Goal: Navigation & Orientation: Find specific page/section

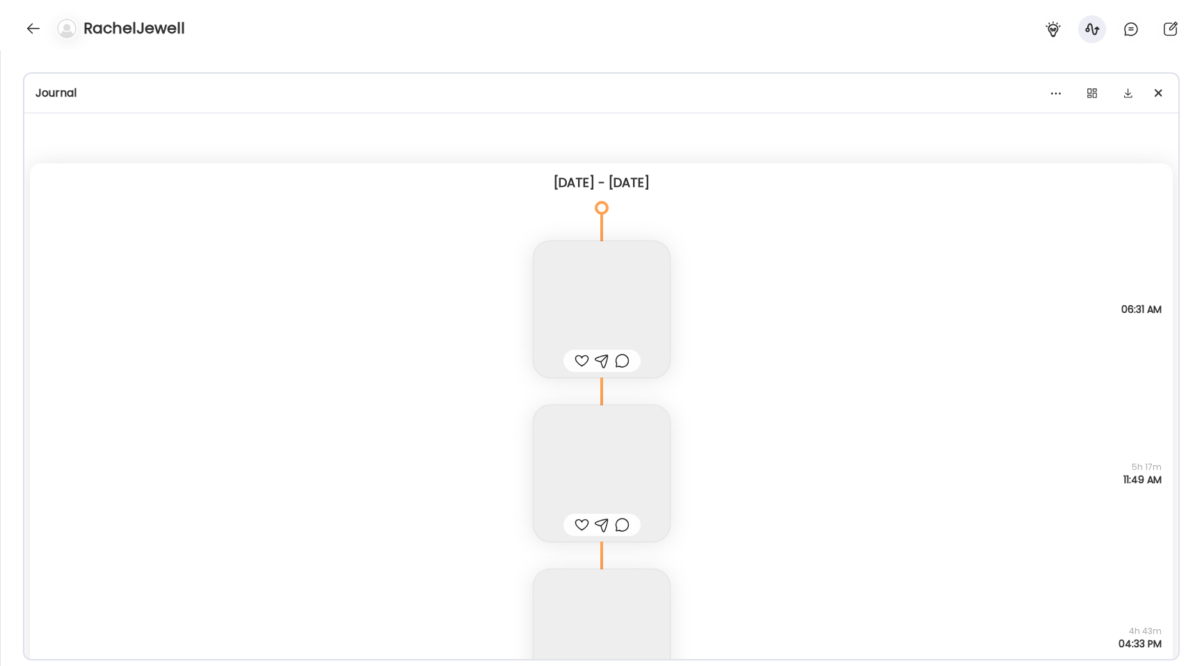
scroll to position [27431, 0]
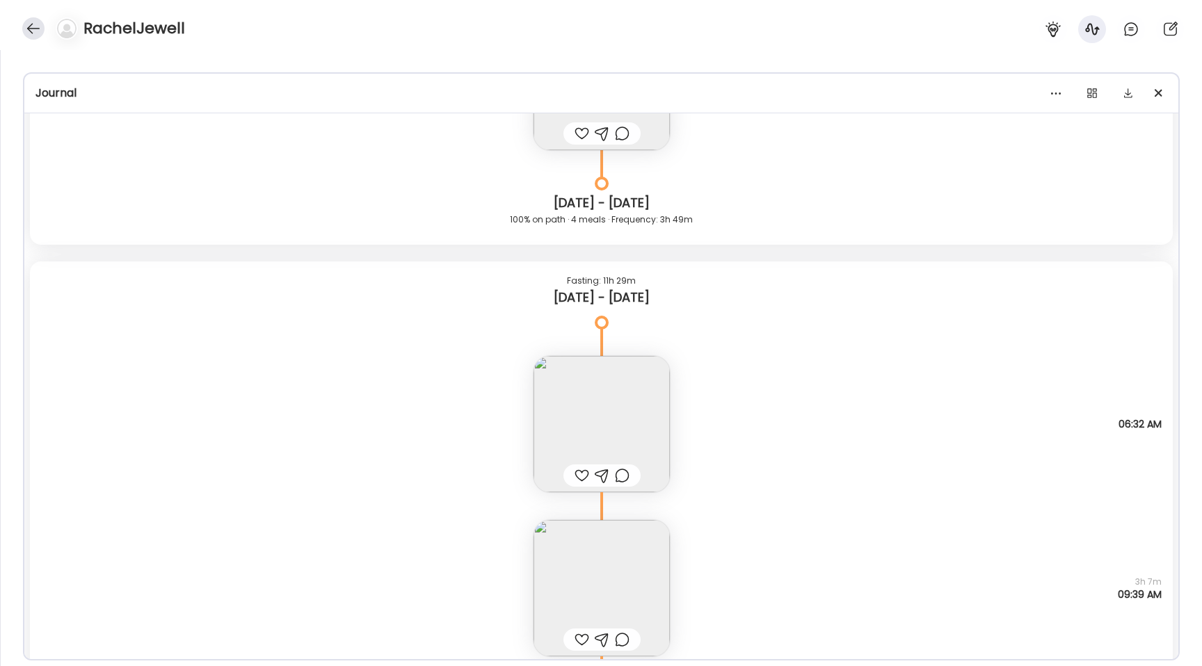
click at [36, 33] on div at bounding box center [33, 28] width 22 height 22
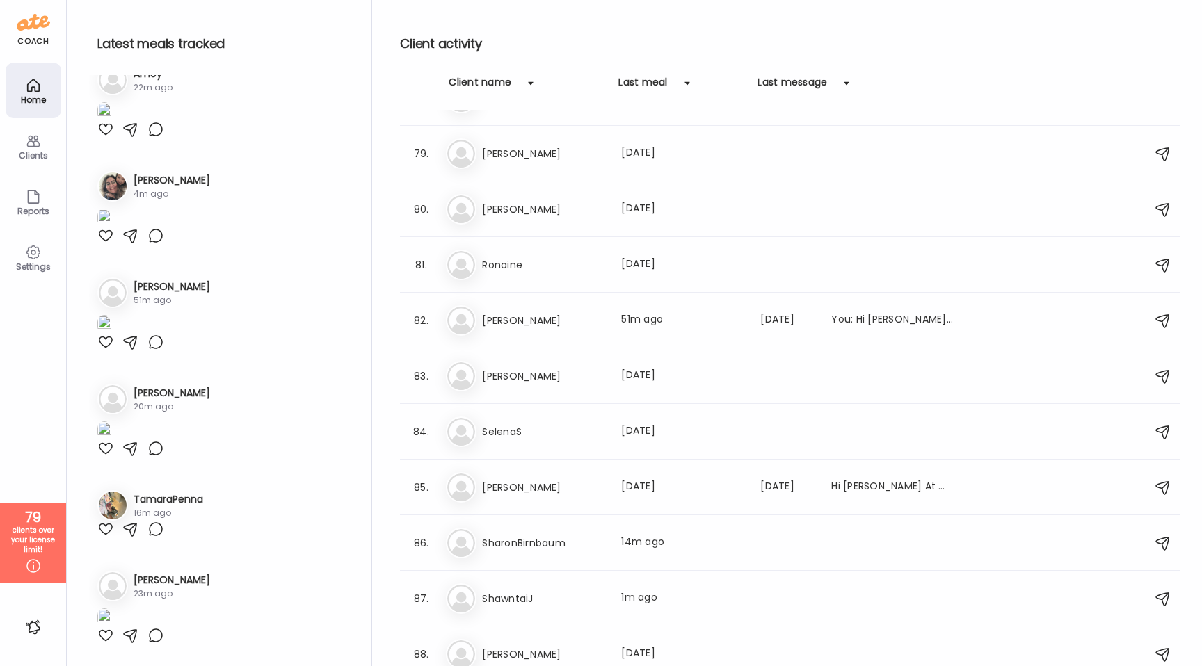
scroll to position [4344, 0]
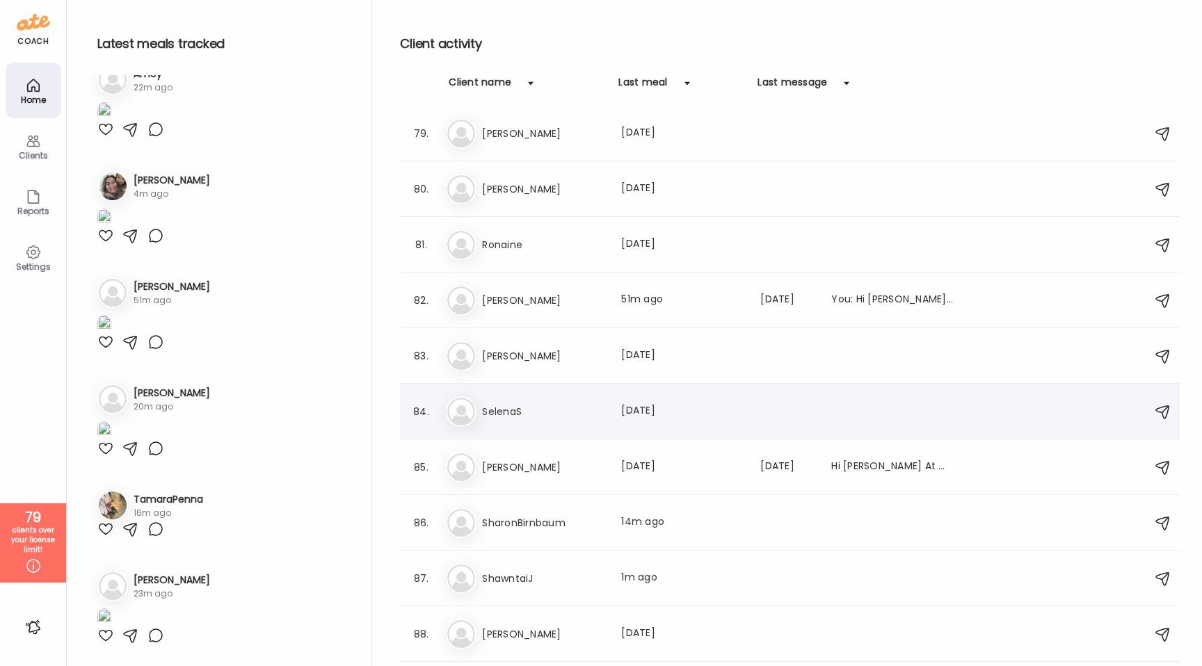
click at [602, 422] on div "Se [PERSON_NAME] Last meal: [DATE]" at bounding box center [792, 411] width 692 height 31
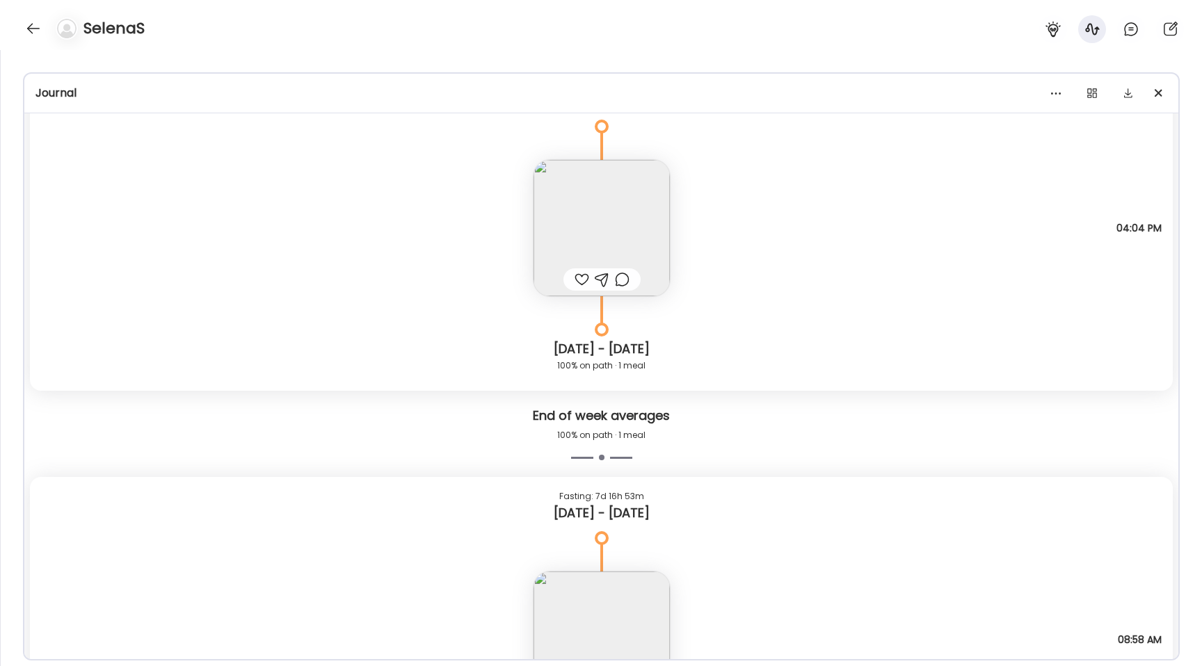
scroll to position [6363, 0]
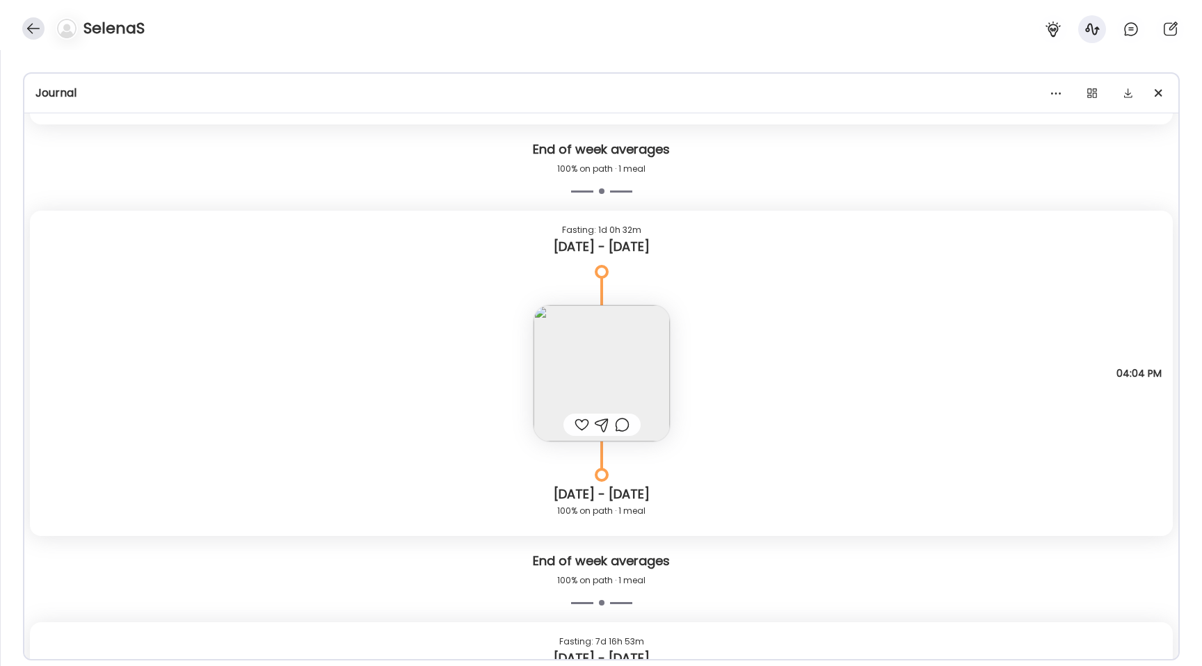
click at [33, 31] on div at bounding box center [33, 28] width 22 height 22
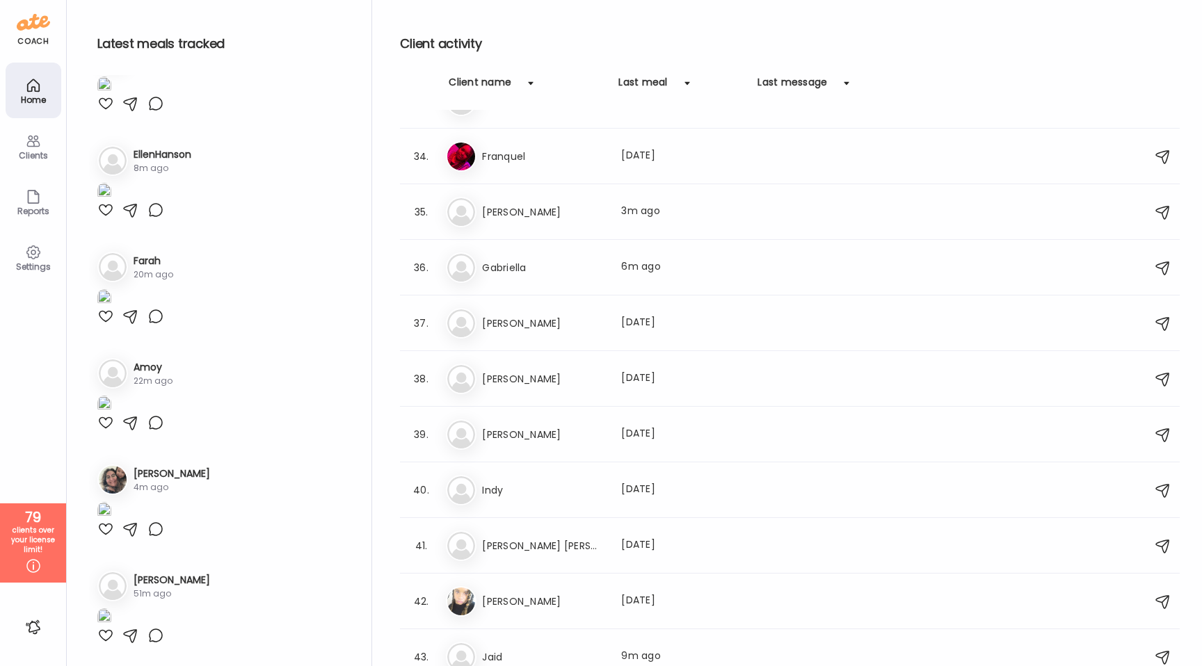
scroll to position [1780, 0]
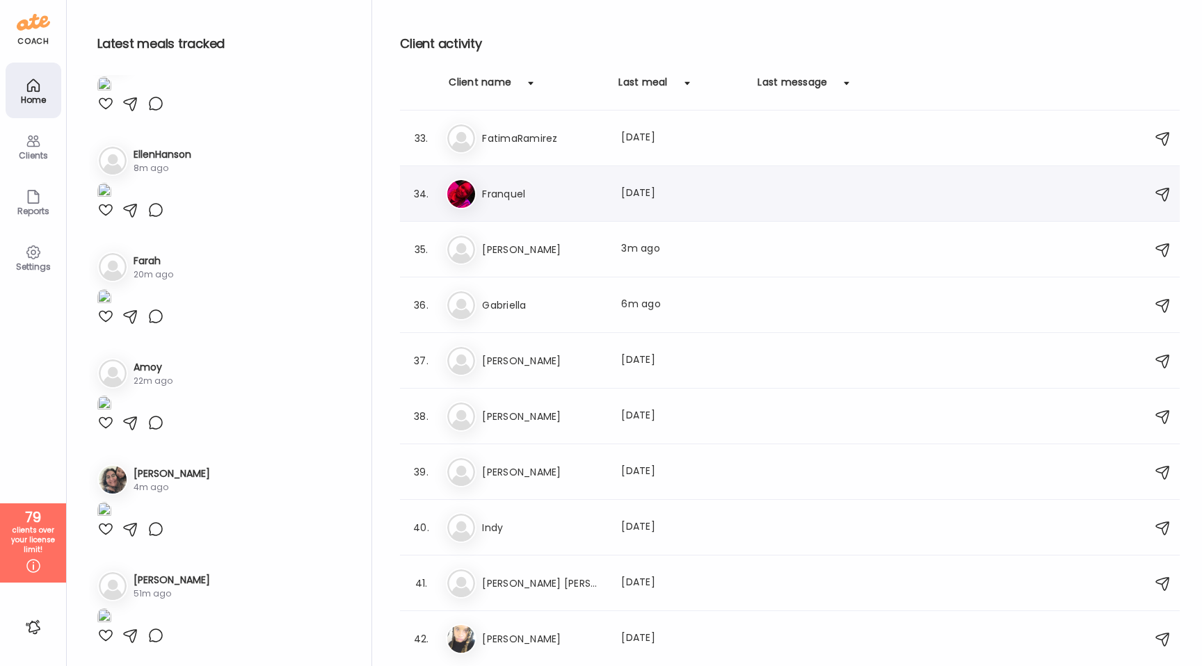
click at [514, 202] on div "Fr Franquel Last meal: [DATE]" at bounding box center [792, 194] width 692 height 31
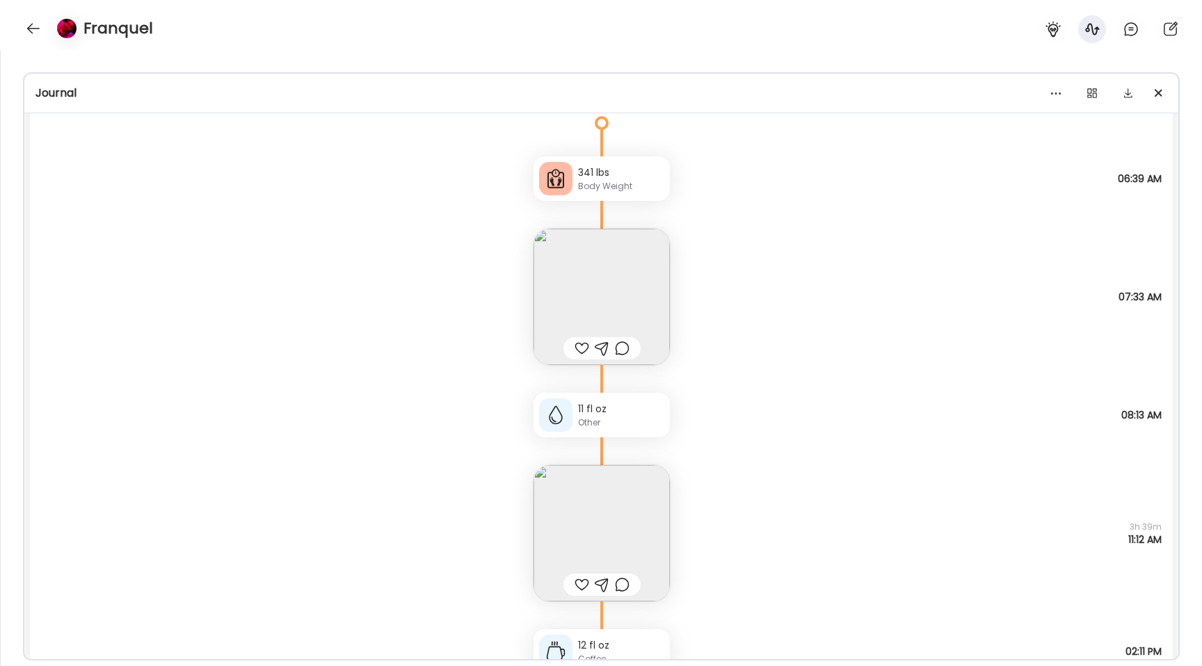
scroll to position [10387, 0]
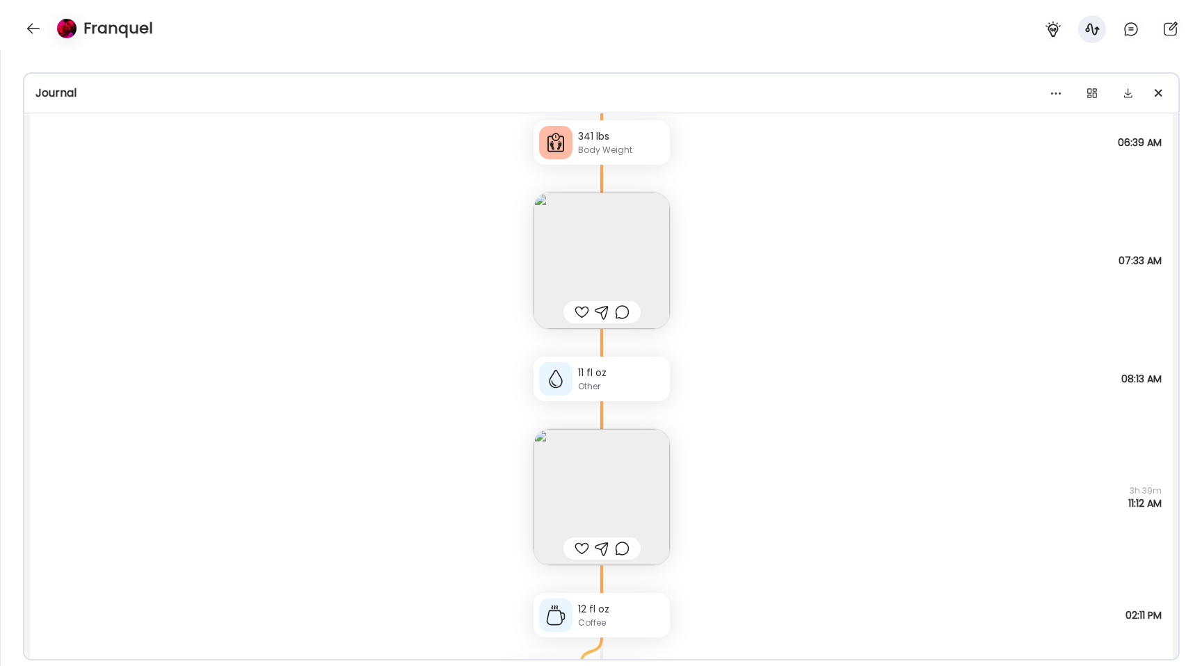
click at [604, 523] on img at bounding box center [601, 497] width 136 height 136
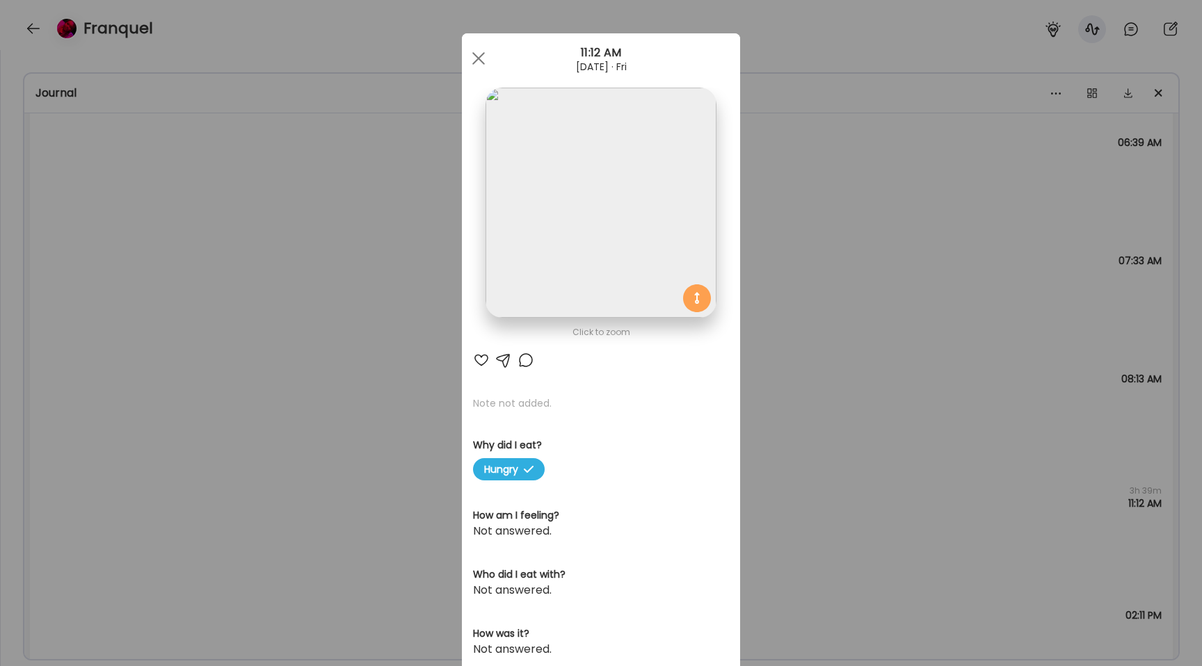
click at [556, 253] on img at bounding box center [600, 203] width 230 height 230
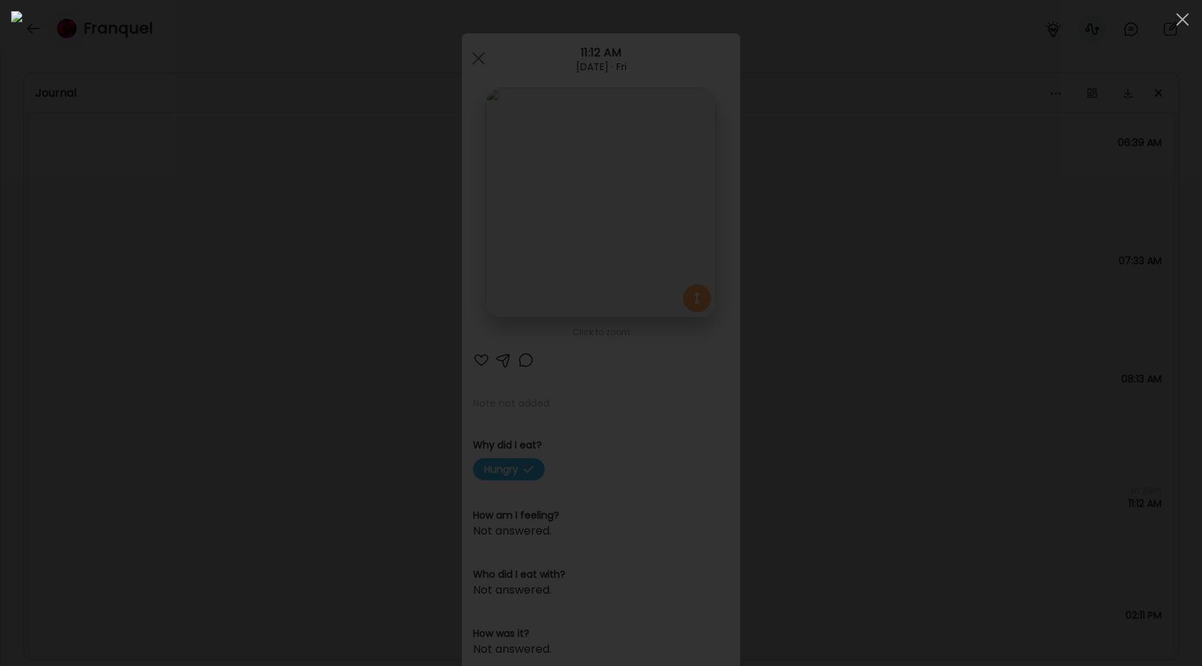
click at [200, 298] on div at bounding box center [601, 333] width 1180 height 644
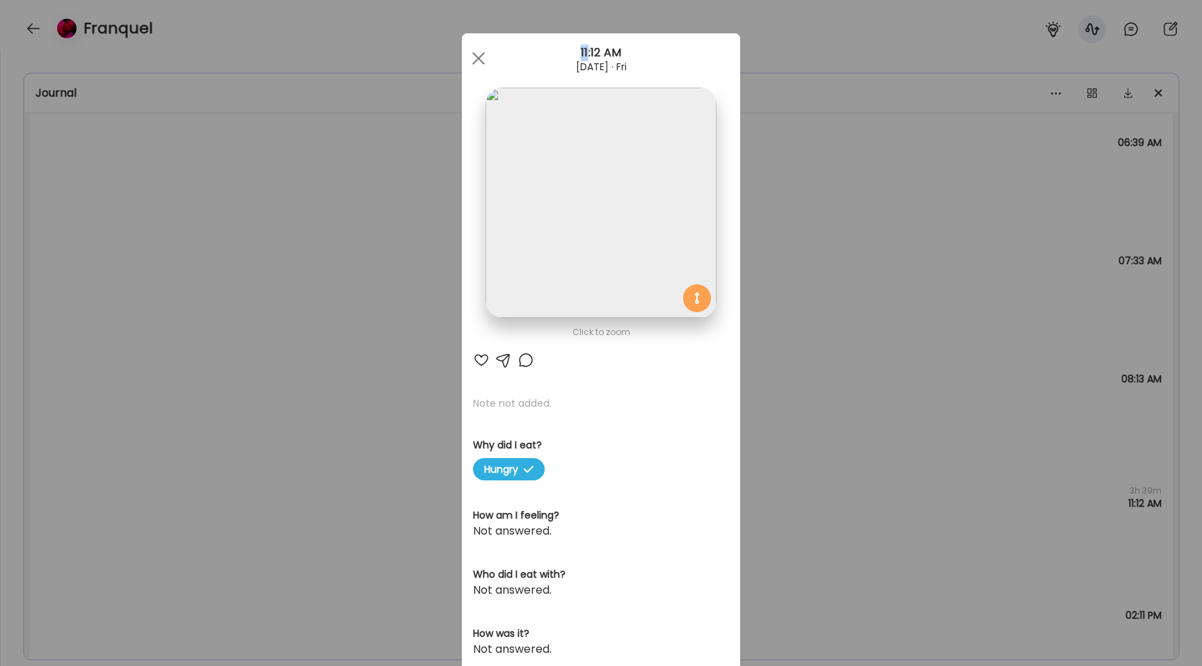
click at [200, 298] on div "Ate Coach Dashboard Wahoo! It’s official Take a moment to set up your Coach Pro…" at bounding box center [601, 333] width 1202 height 666
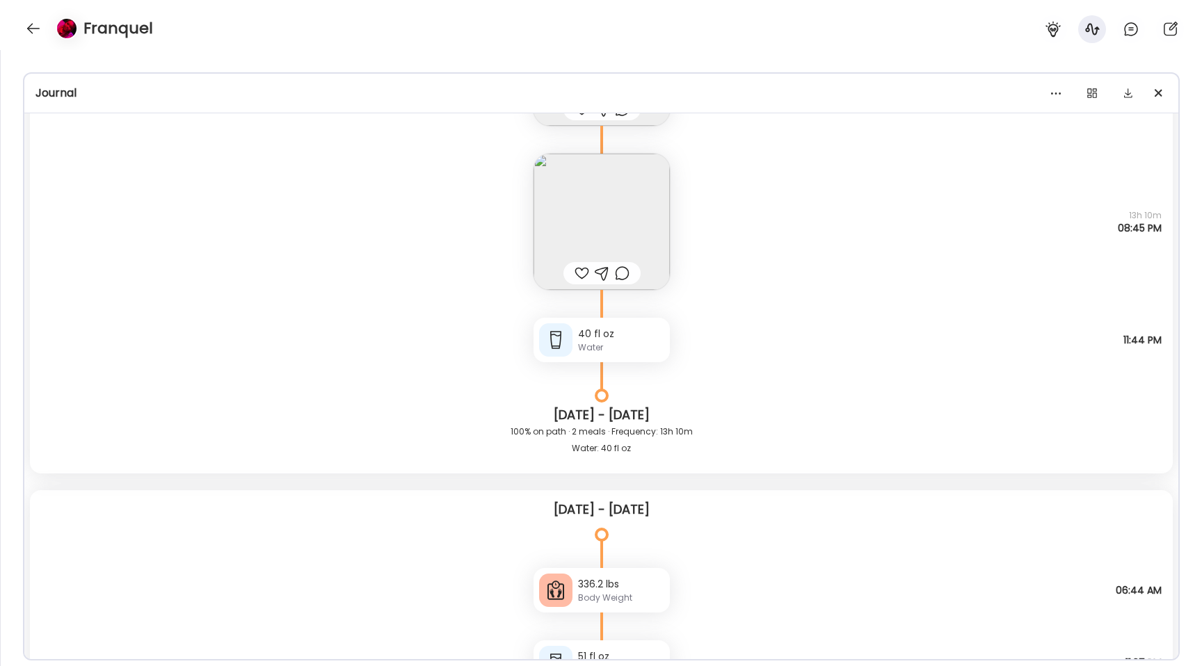
scroll to position [19592, 0]
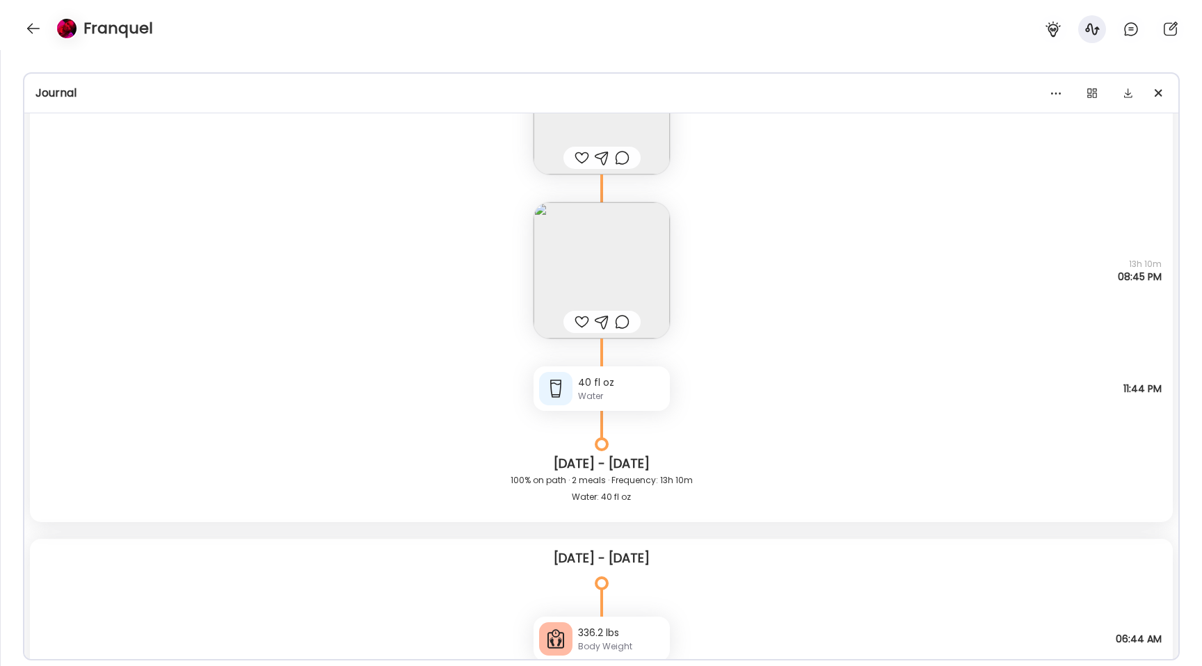
click at [604, 193] on icon at bounding box center [601, 189] width 83 height 28
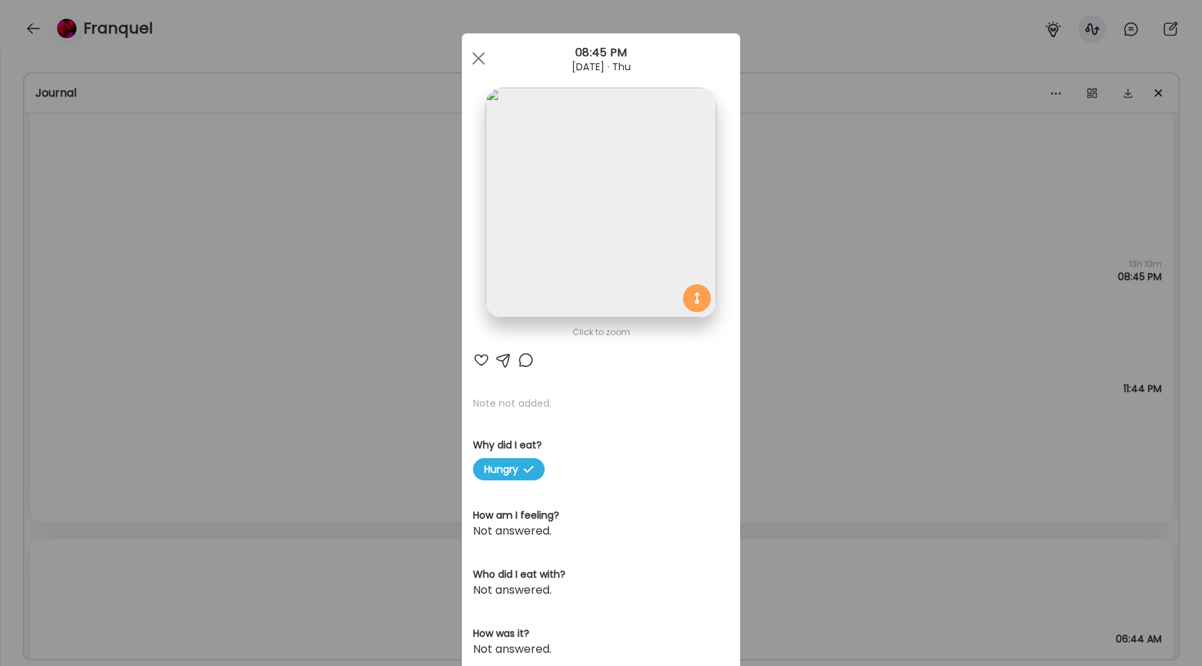
click at [527, 219] on img at bounding box center [600, 203] width 230 height 230
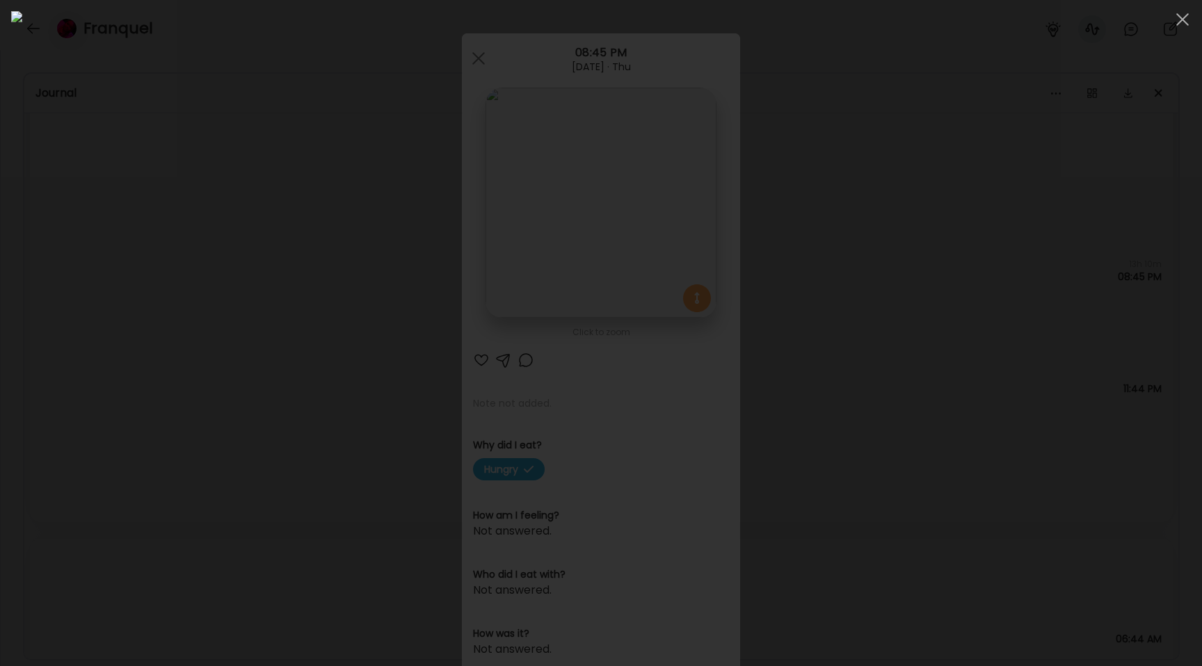
click at [233, 272] on div at bounding box center [601, 333] width 1180 height 644
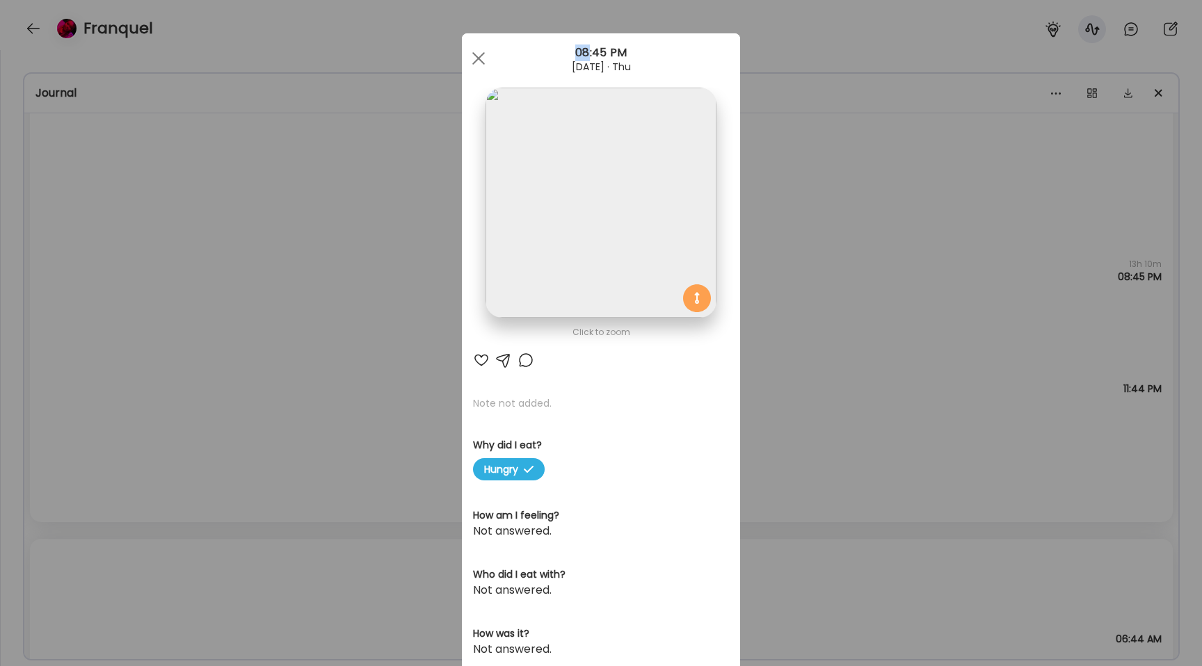
click at [233, 272] on div "Ate Coach Dashboard Wahoo! It’s official Take a moment to set up your Coach Pro…" at bounding box center [601, 333] width 1202 height 666
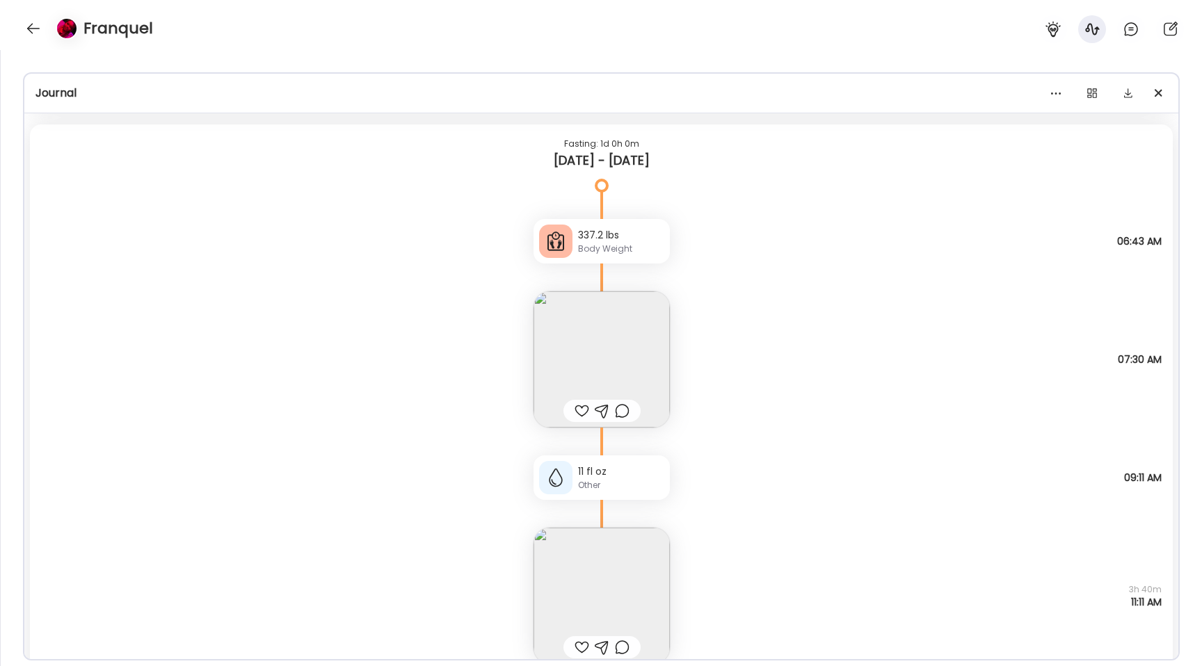
scroll to position [14300, 0]
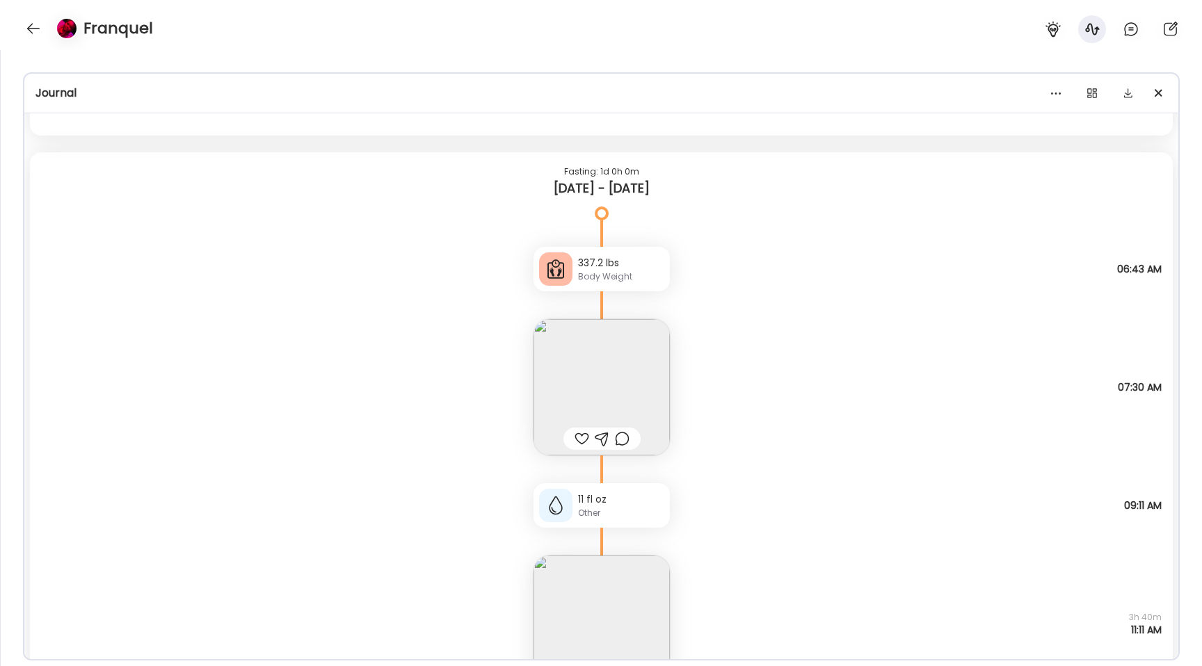
click at [561, 362] on img at bounding box center [601, 387] width 136 height 136
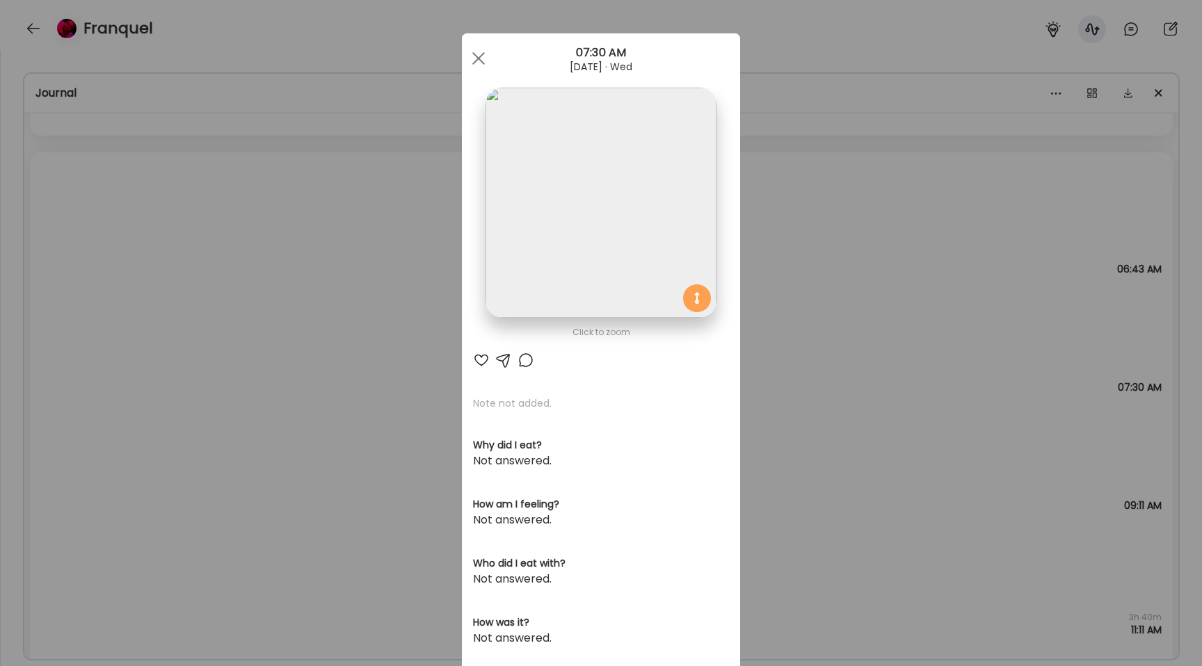
click at [520, 169] on img at bounding box center [600, 203] width 230 height 230
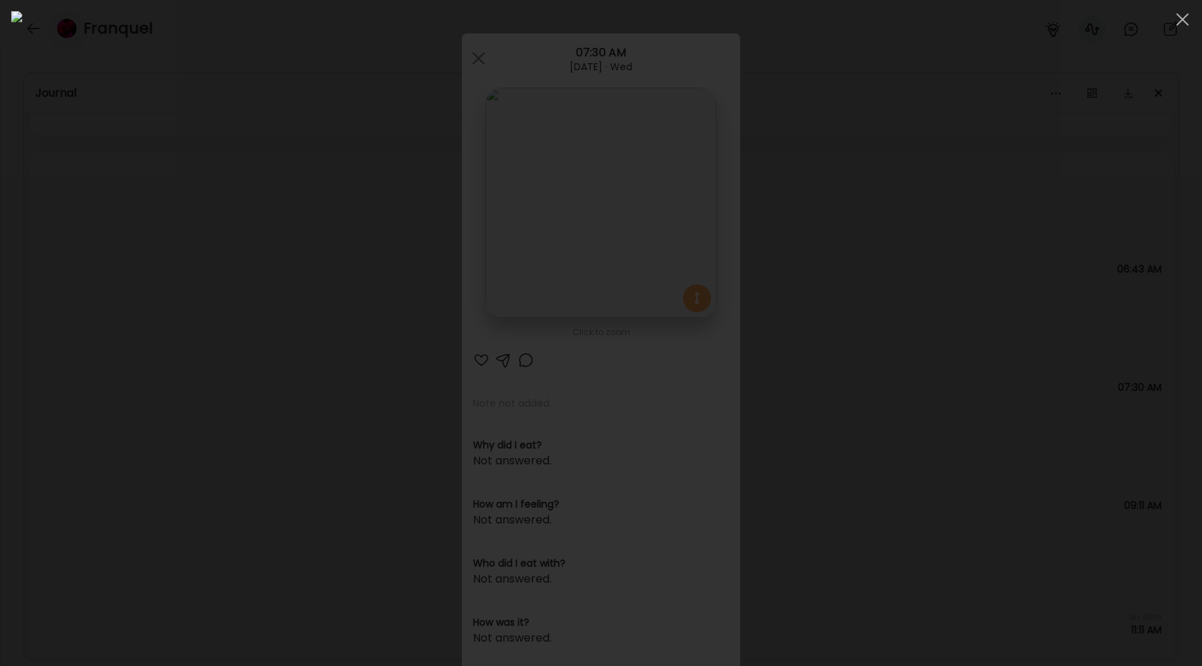
click at [106, 328] on div at bounding box center [601, 333] width 1180 height 644
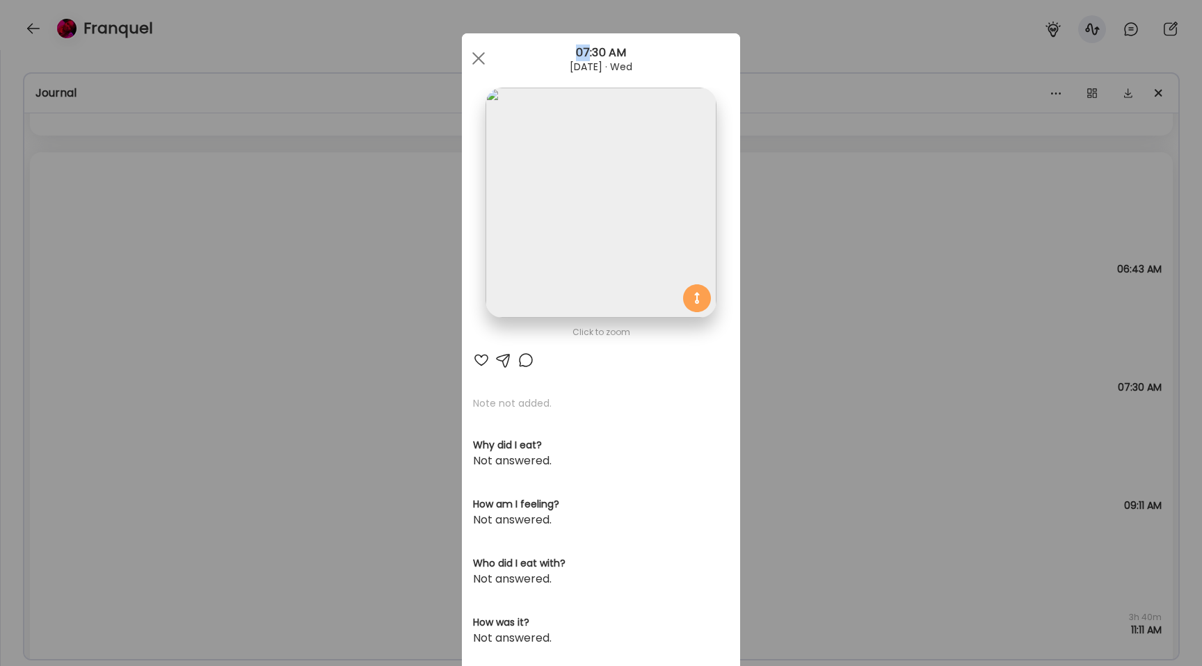
click at [106, 328] on div "Ate Coach Dashboard Wahoo! It’s official Take a moment to set up your Coach Pro…" at bounding box center [601, 333] width 1202 height 666
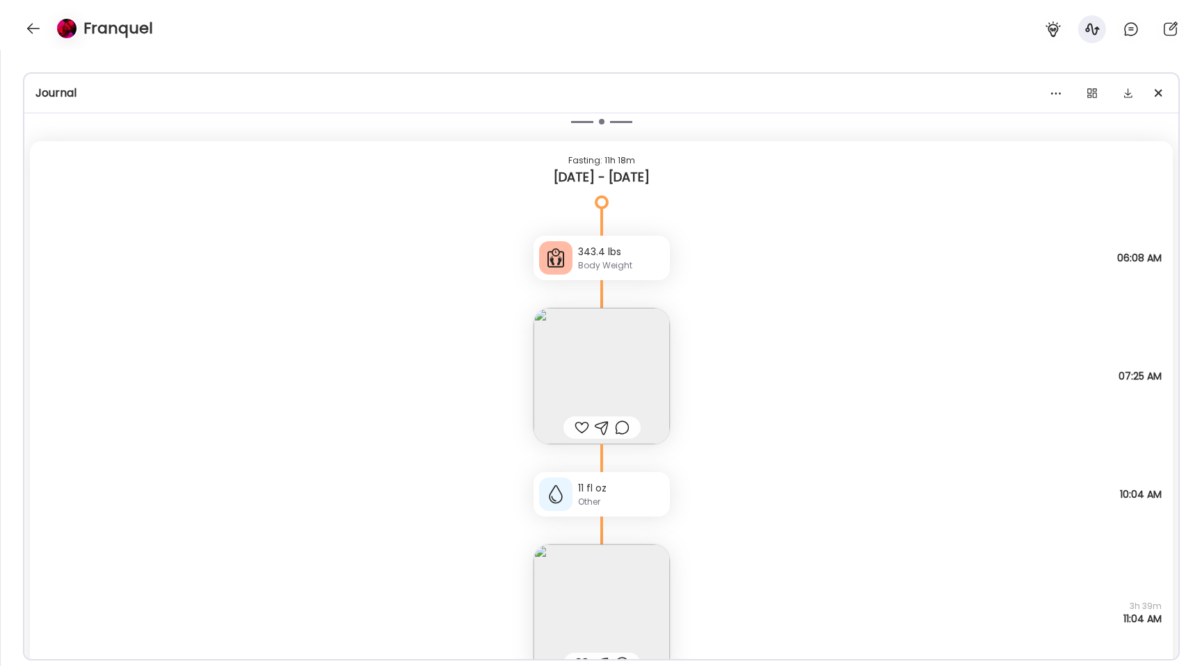
scroll to position [5061, 0]
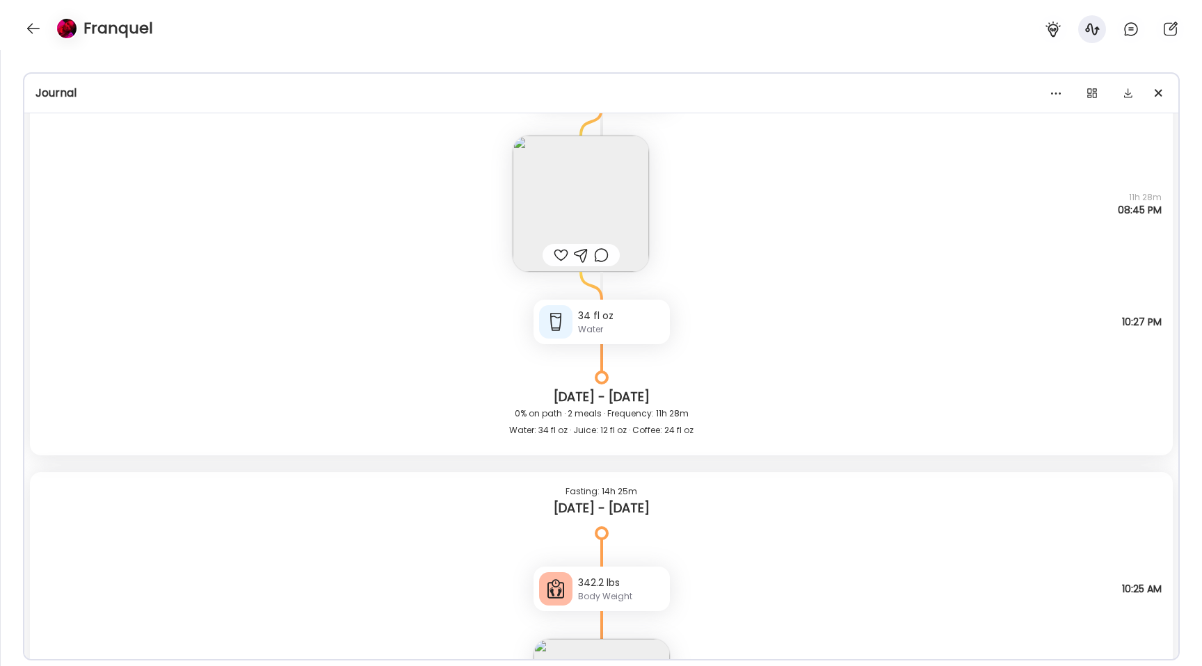
click at [125, 31] on h4 "Franquel" at bounding box center [118, 28] width 70 height 22
click at [47, 31] on div at bounding box center [64, 28] width 39 height 22
click at [37, 30] on div at bounding box center [33, 28] width 22 height 22
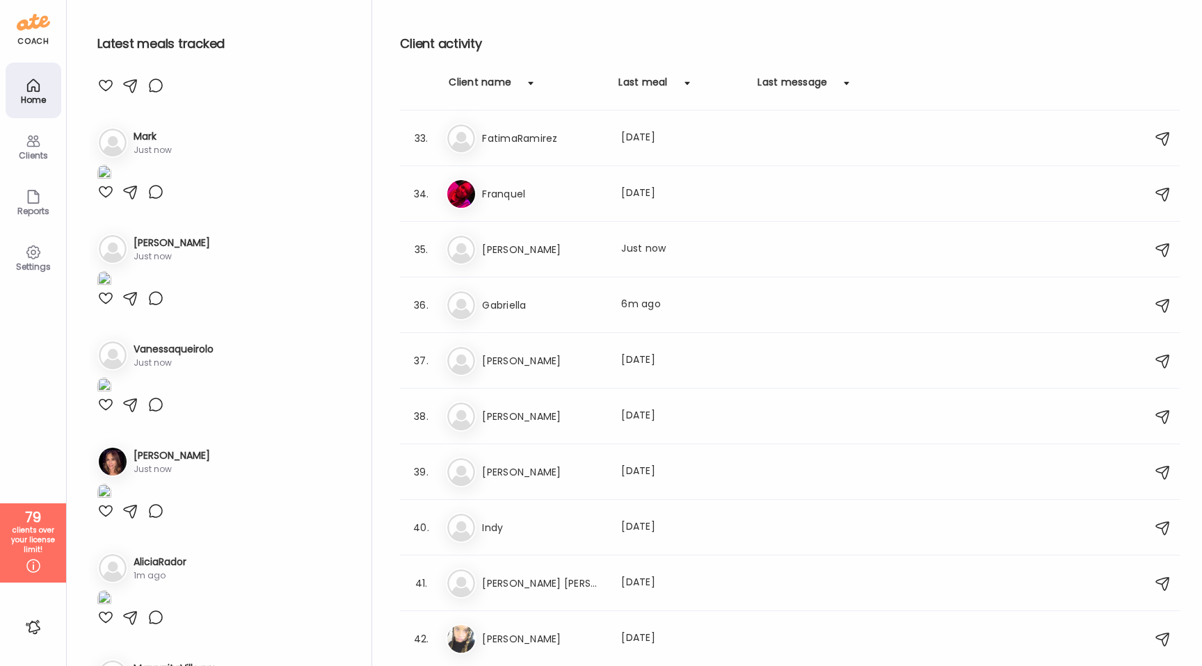
scroll to position [0, 0]
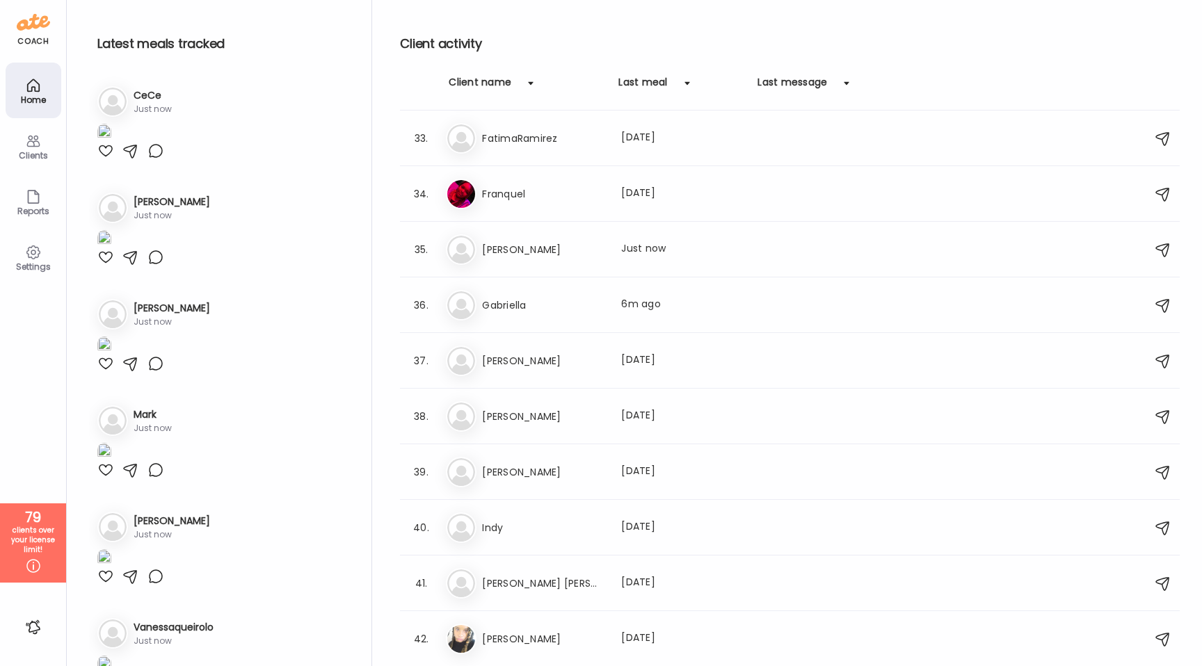
click at [111, 143] on img at bounding box center [104, 133] width 14 height 19
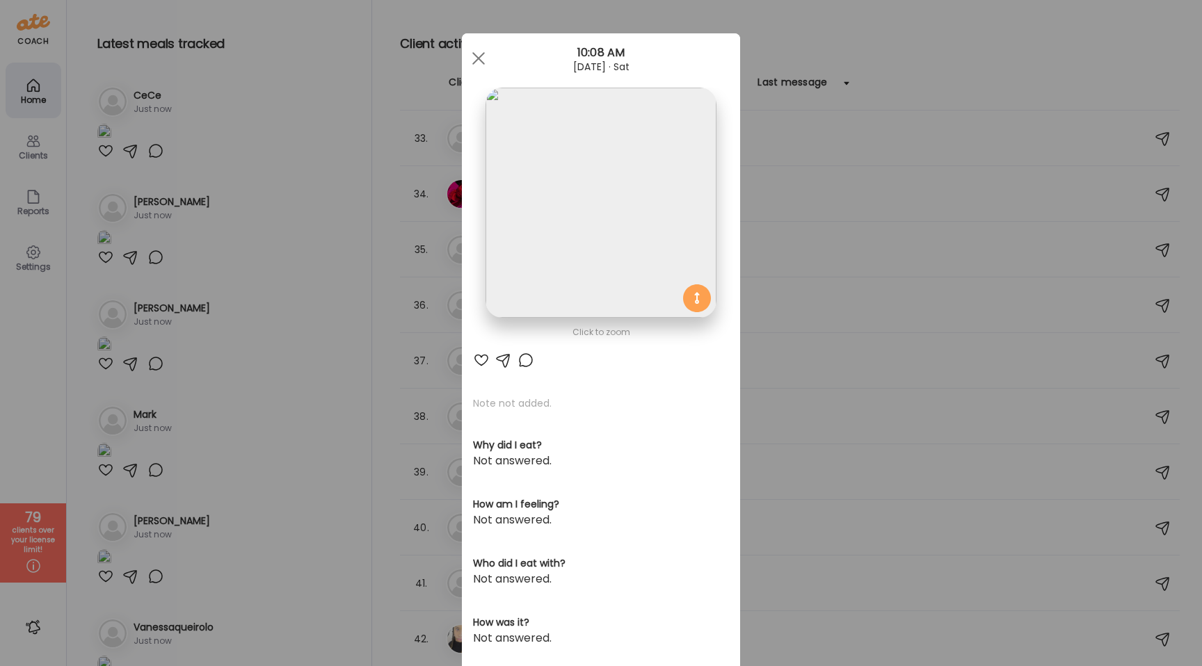
click at [591, 147] on img at bounding box center [600, 203] width 230 height 230
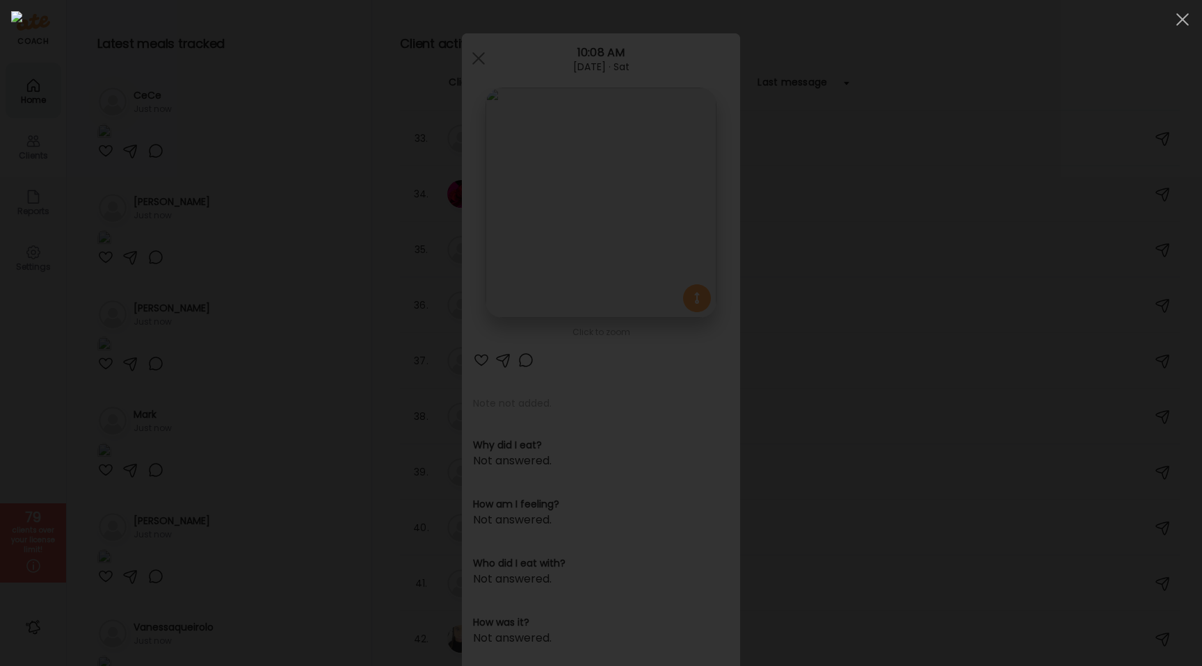
click at [225, 216] on div at bounding box center [601, 333] width 1180 height 644
click at [225, 216] on div "Ate Coach Dashboard Wahoo! It’s official Take a moment to set up your Coach Pro…" at bounding box center [601, 333] width 1202 height 666
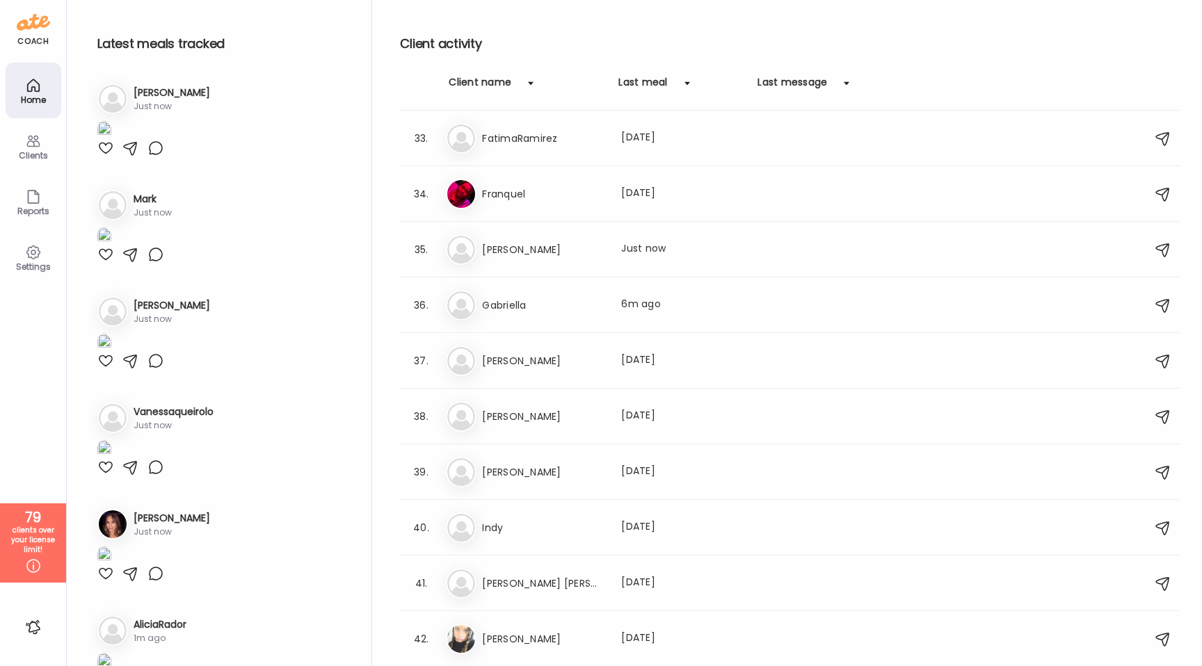
scroll to position [239, 0]
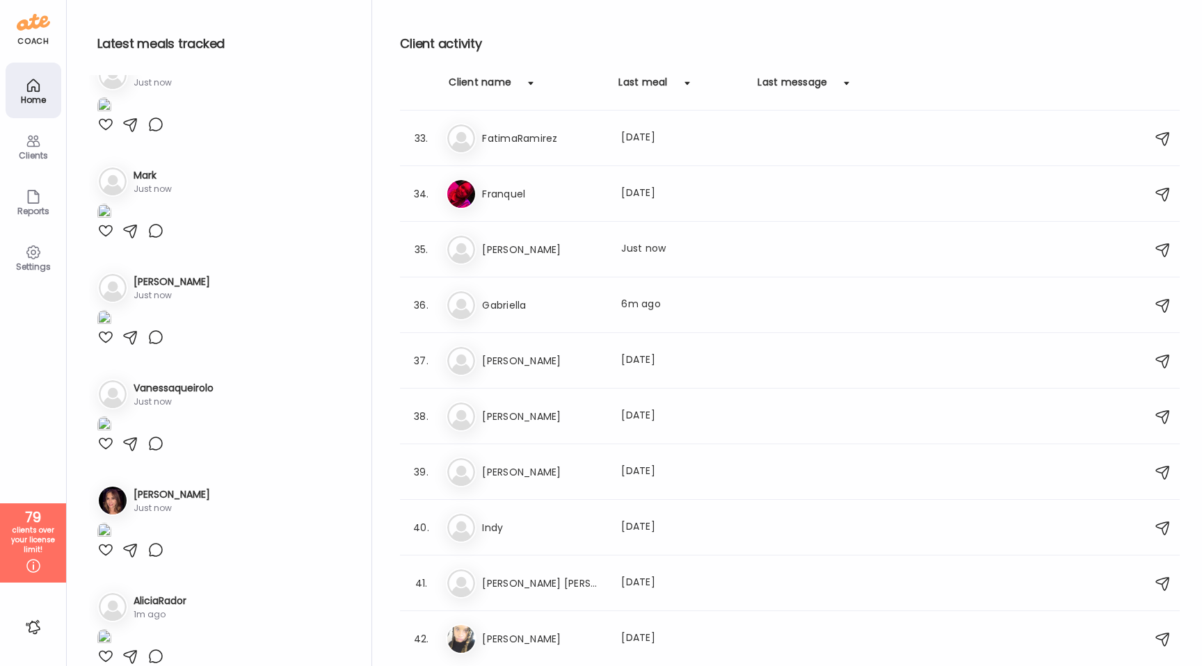
click at [111, 10] on img at bounding box center [104, 0] width 14 height 19
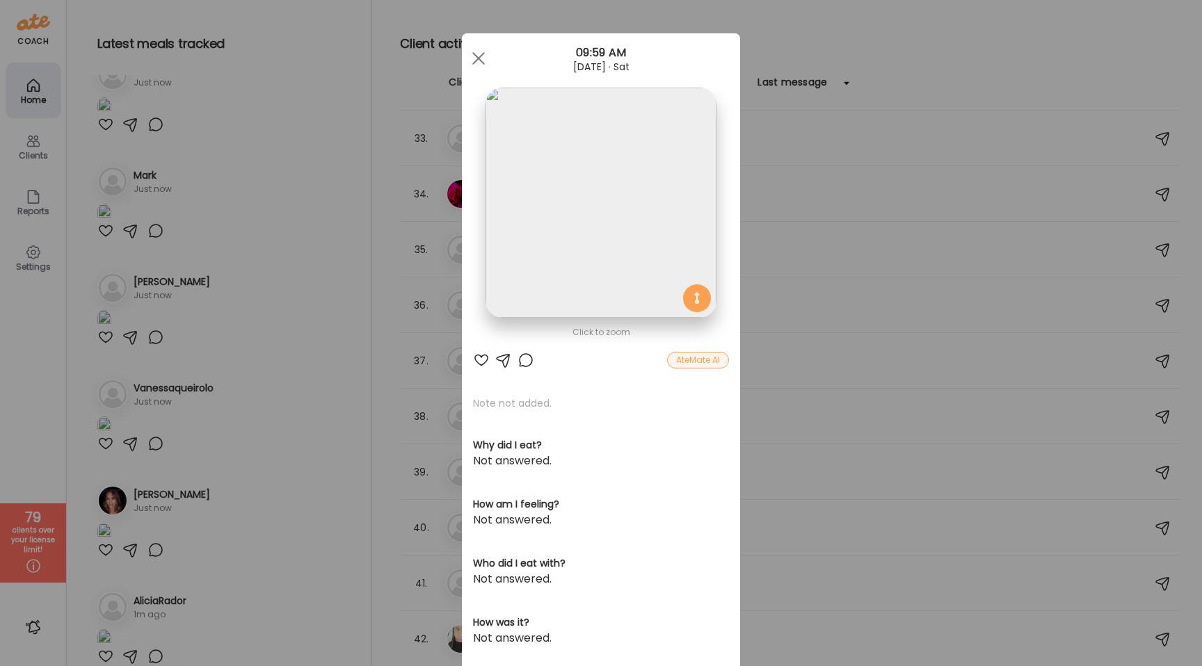
click at [530, 251] on img at bounding box center [600, 203] width 230 height 230
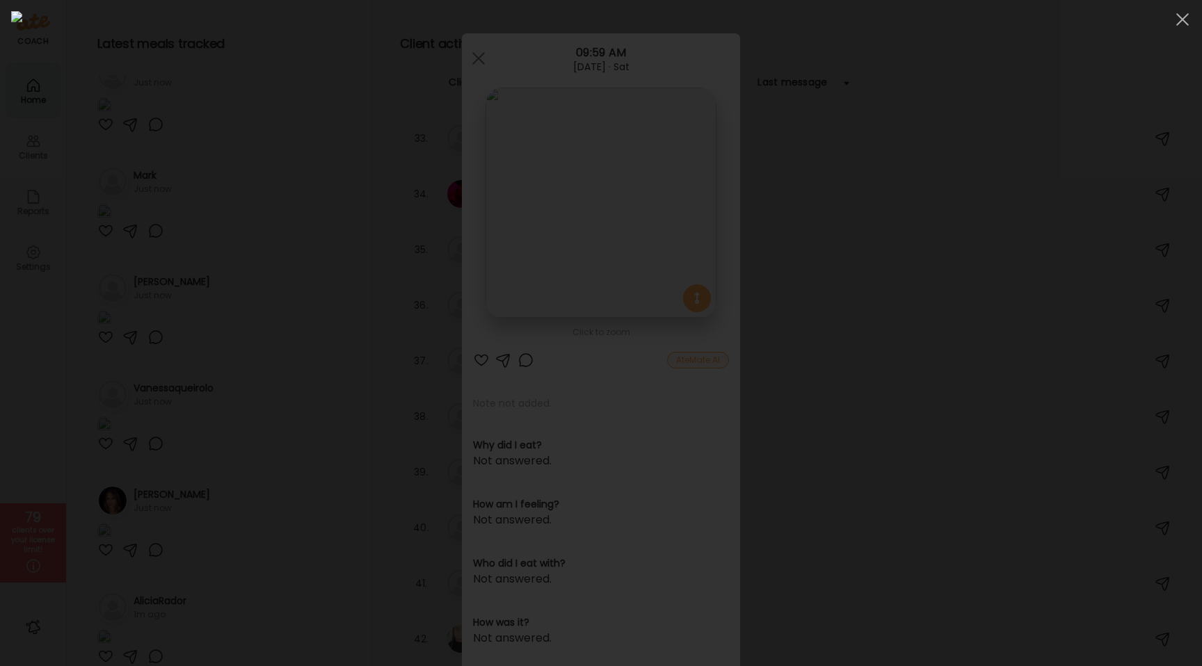
click at [170, 303] on div at bounding box center [601, 333] width 1180 height 644
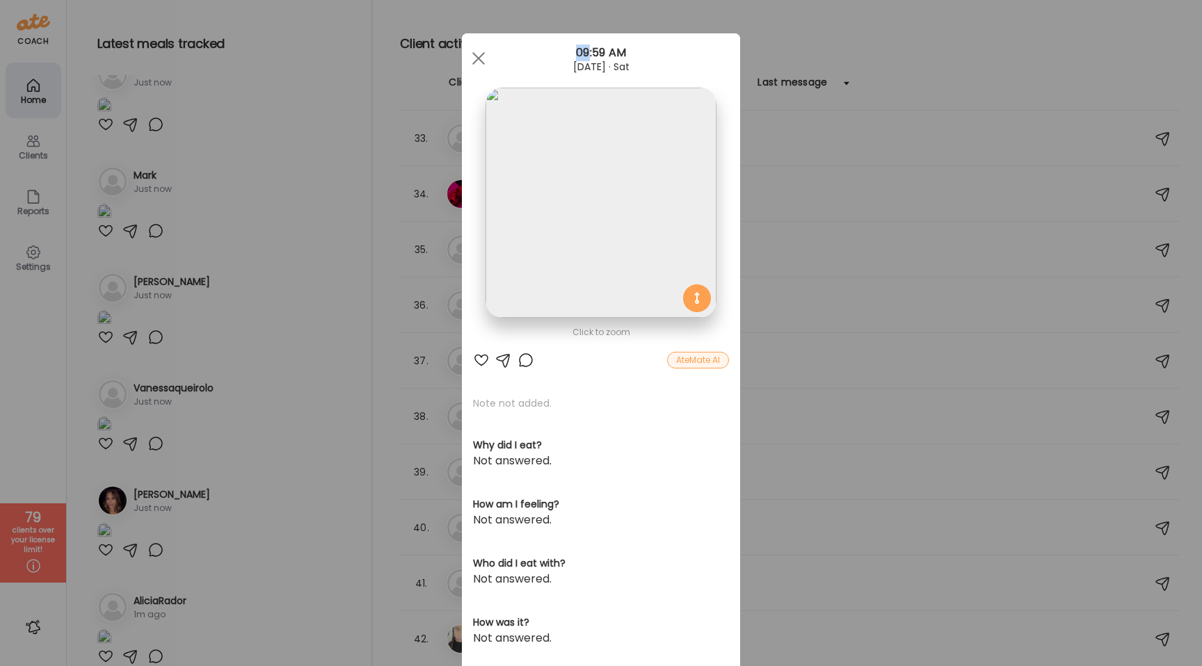
click at [170, 303] on div "Ate Coach Dashboard Wahoo! It’s official Take a moment to set up your Coach Pro…" at bounding box center [601, 333] width 1202 height 666
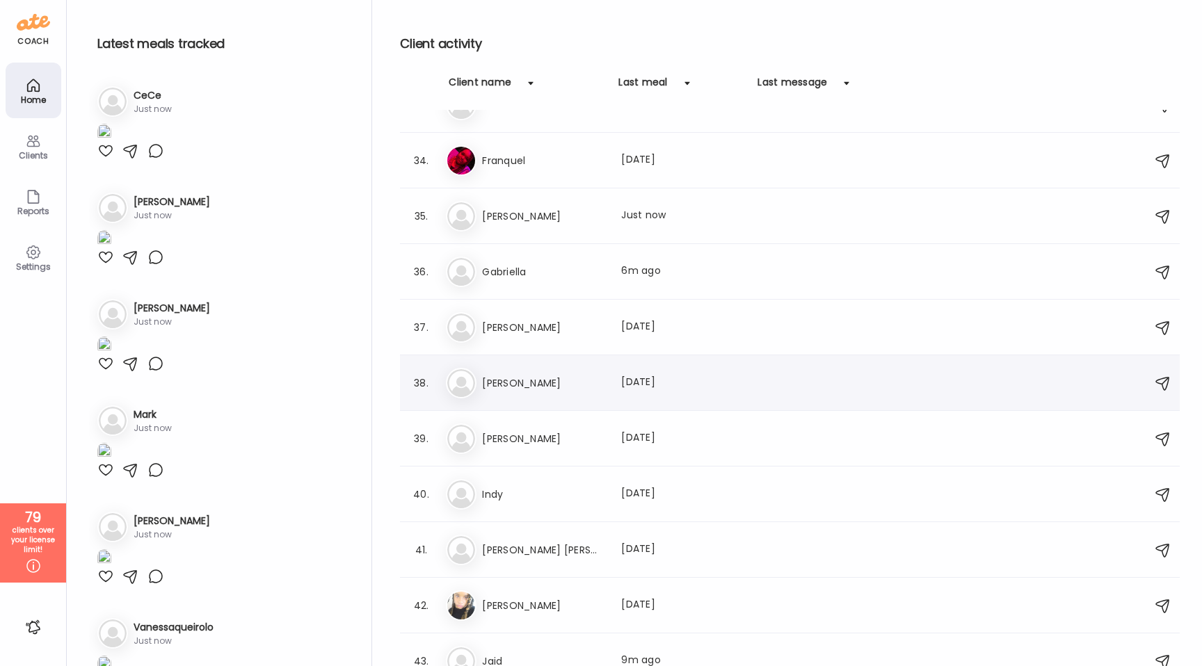
scroll to position [1929, 0]
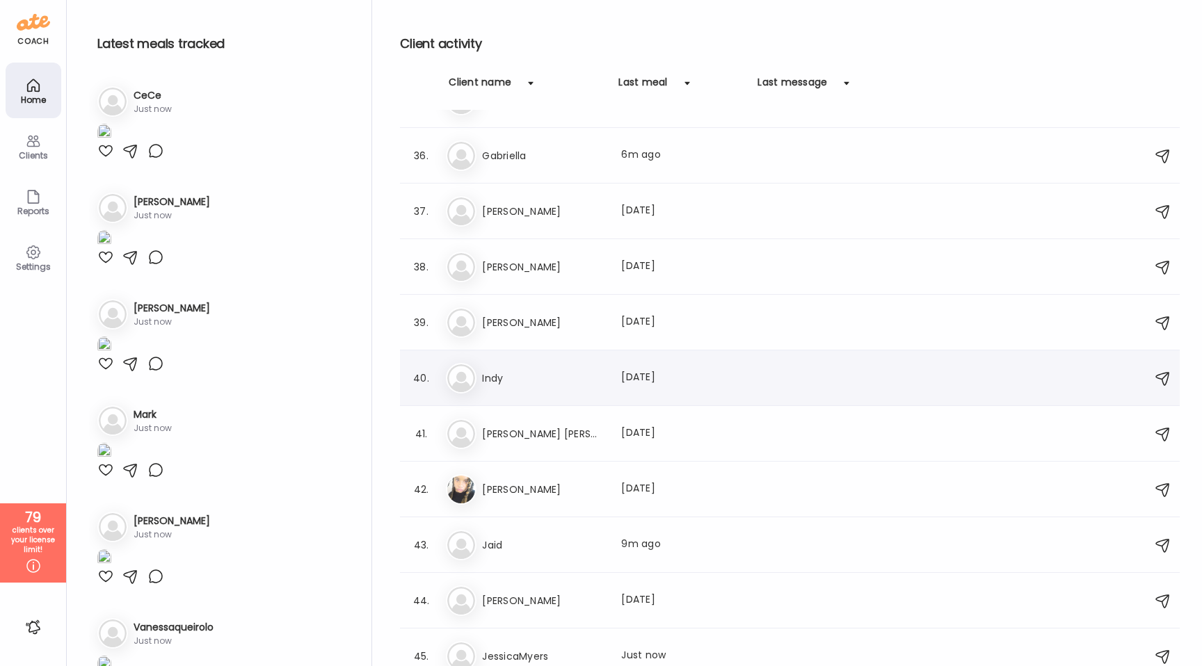
click at [549, 379] on h3 "Indy" at bounding box center [543, 378] width 122 height 17
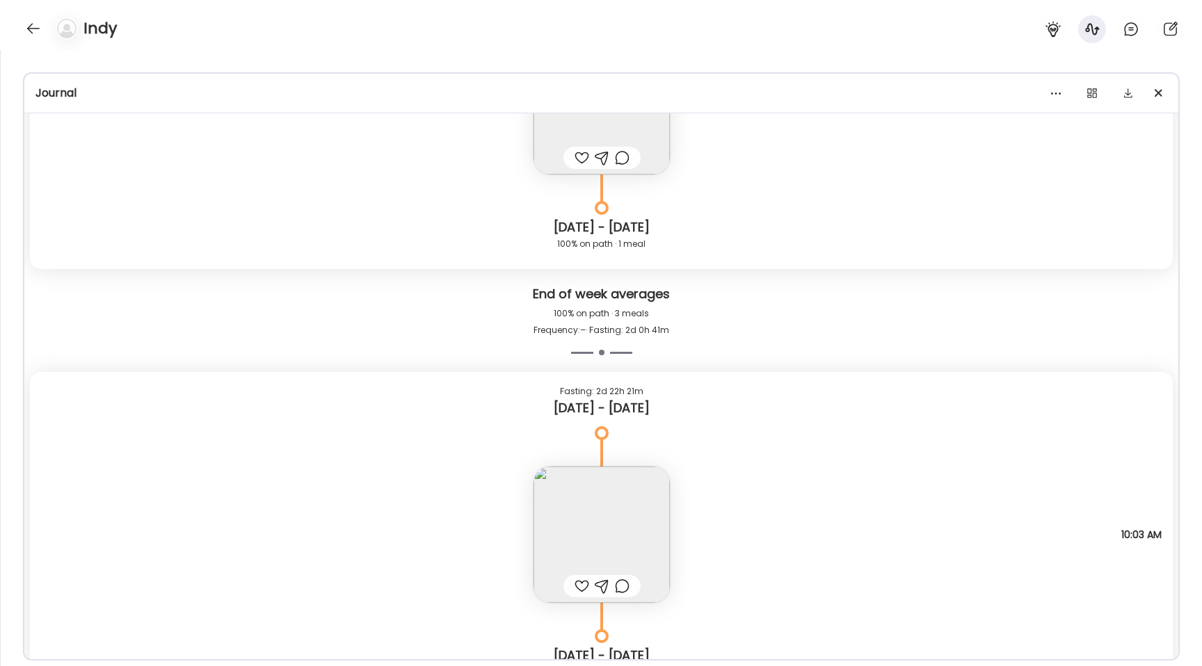
scroll to position [7654, 0]
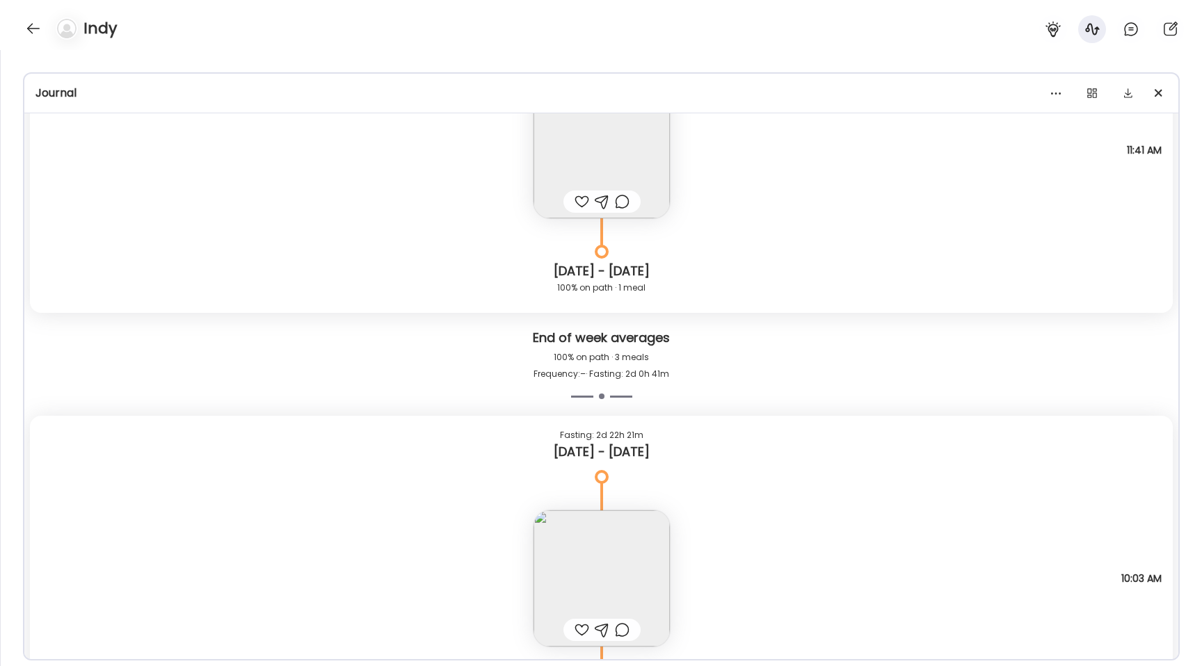
click at [549, 546] on img at bounding box center [601, 579] width 136 height 136
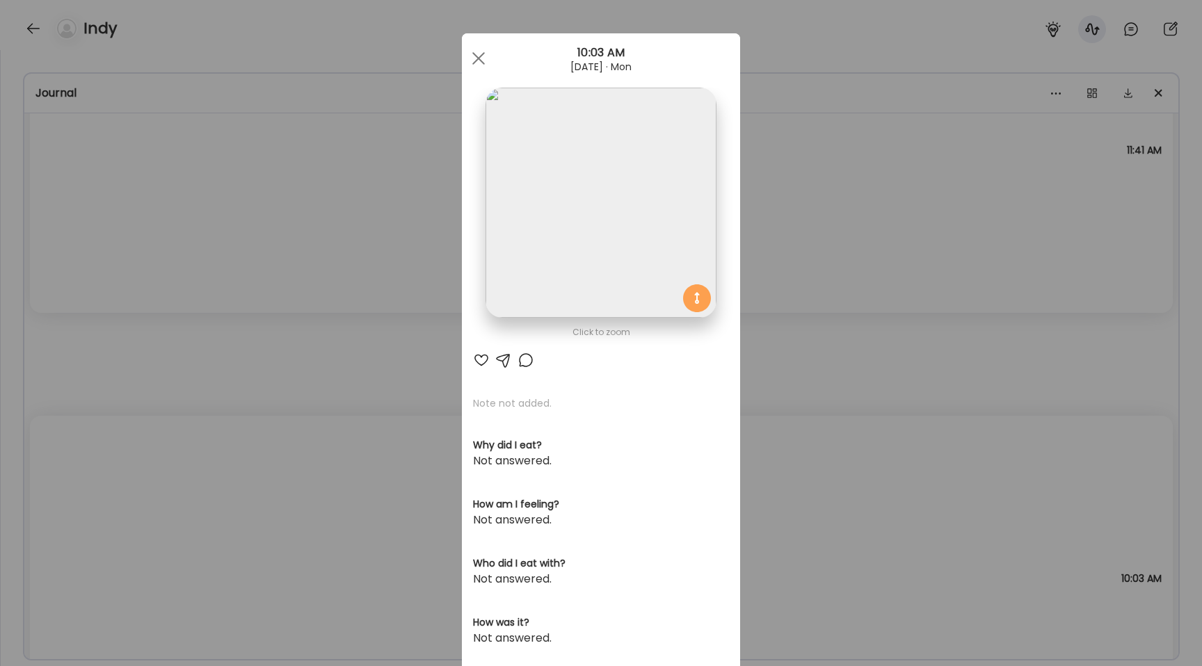
click at [538, 243] on img at bounding box center [600, 203] width 230 height 230
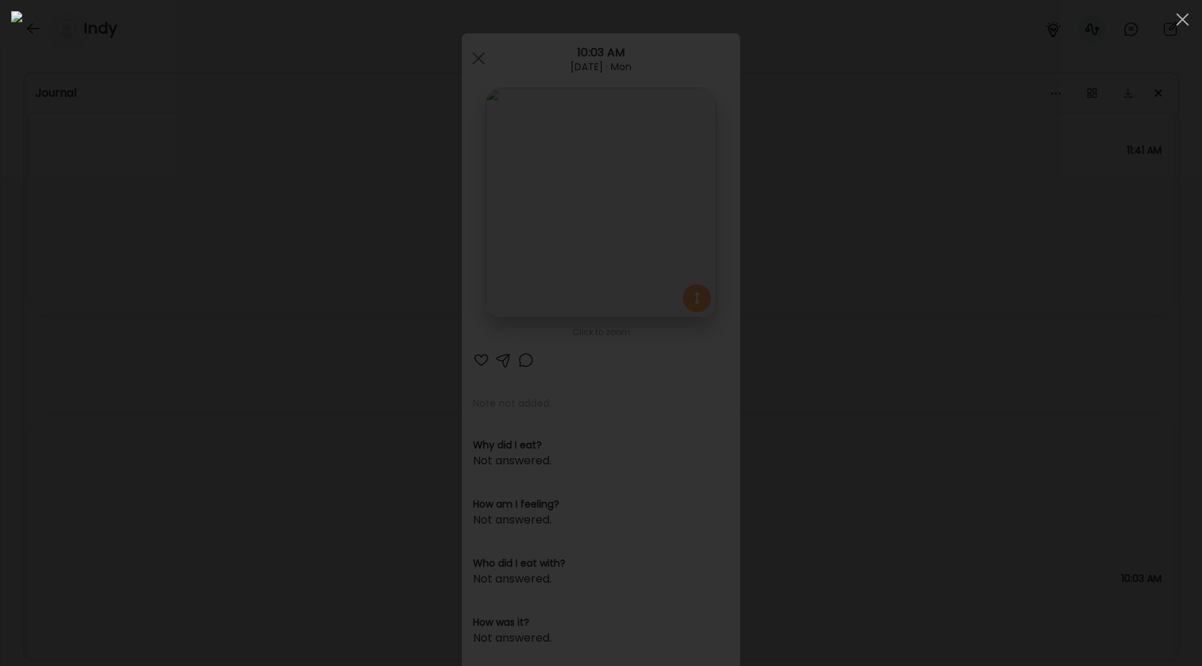
click at [144, 281] on div at bounding box center [601, 333] width 1180 height 644
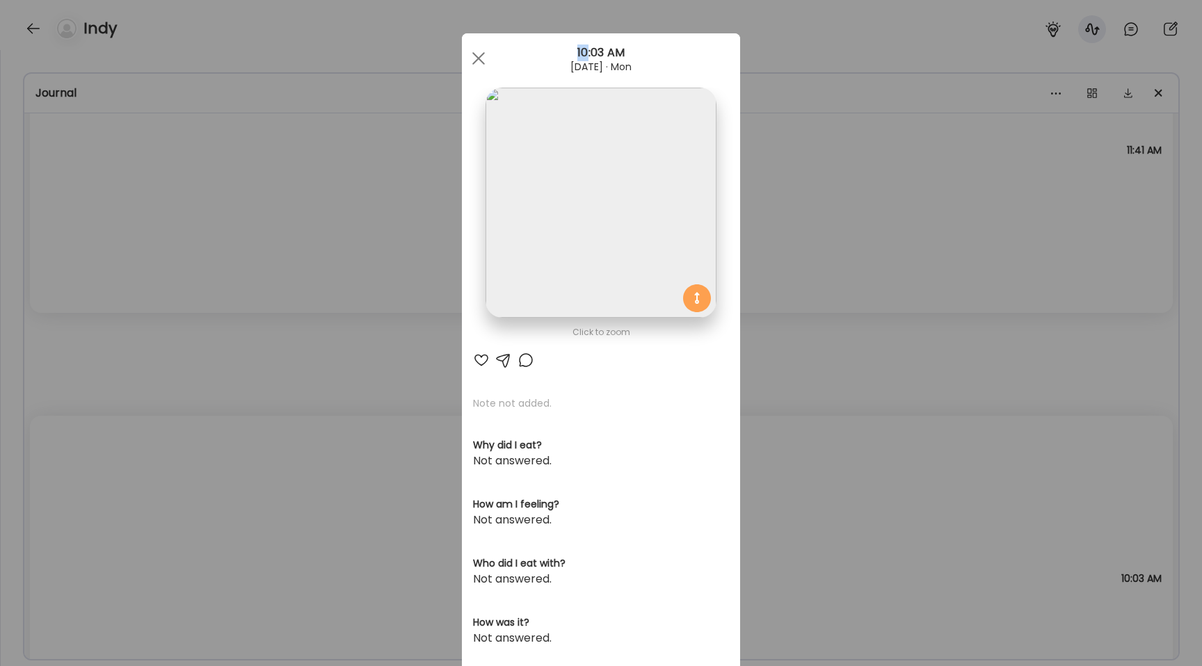
click at [144, 281] on div "Ate Coach Dashboard Wahoo! It’s official Take a moment to set up your Coach Pro…" at bounding box center [601, 333] width 1202 height 666
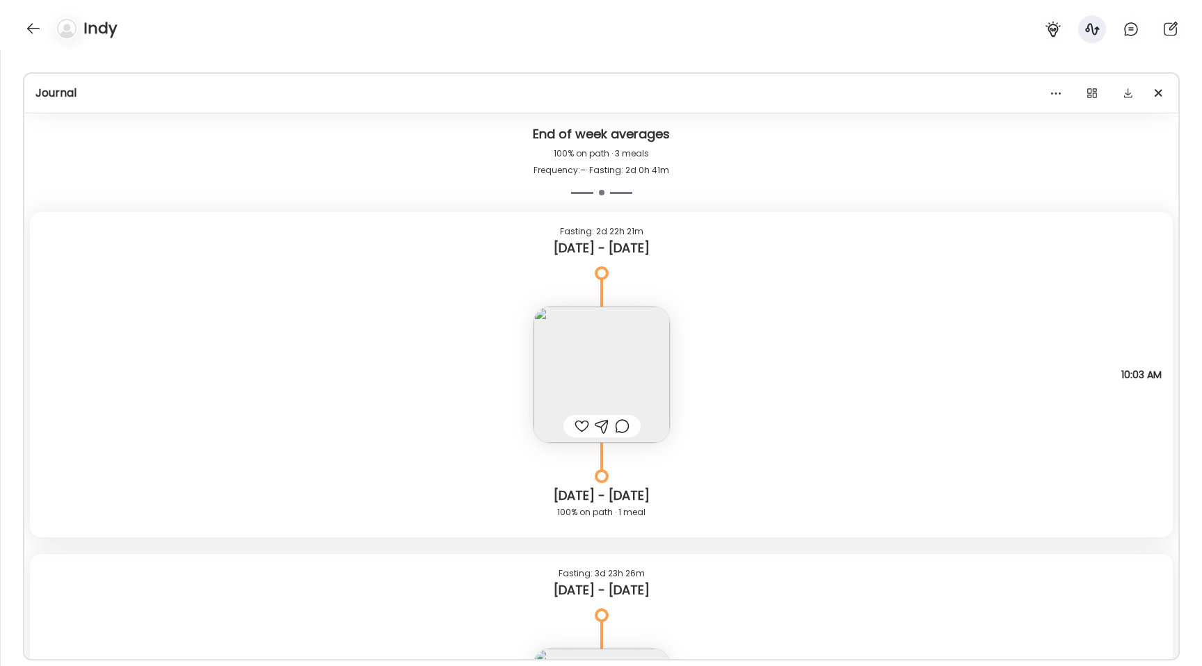
scroll to position [8265, 0]
